Goal: Task Accomplishment & Management: Manage account settings

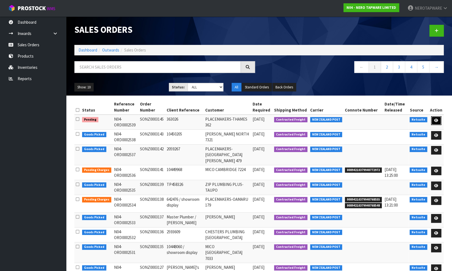
click at [436, 119] on icon at bounding box center [436, 121] width 4 height 4
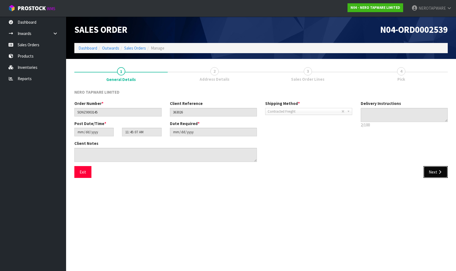
click at [437, 172] on icon "button" at bounding box center [439, 172] width 5 height 4
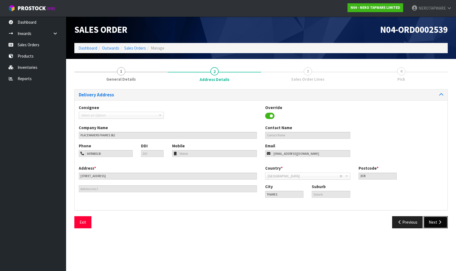
click at [431, 222] on button "Next" at bounding box center [435, 222] width 24 height 12
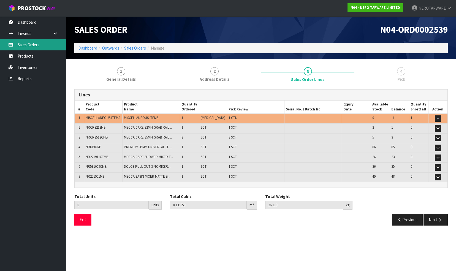
click at [31, 44] on link "Sales Orders" at bounding box center [33, 44] width 66 height 11
